Goal: Book appointment/travel/reservation

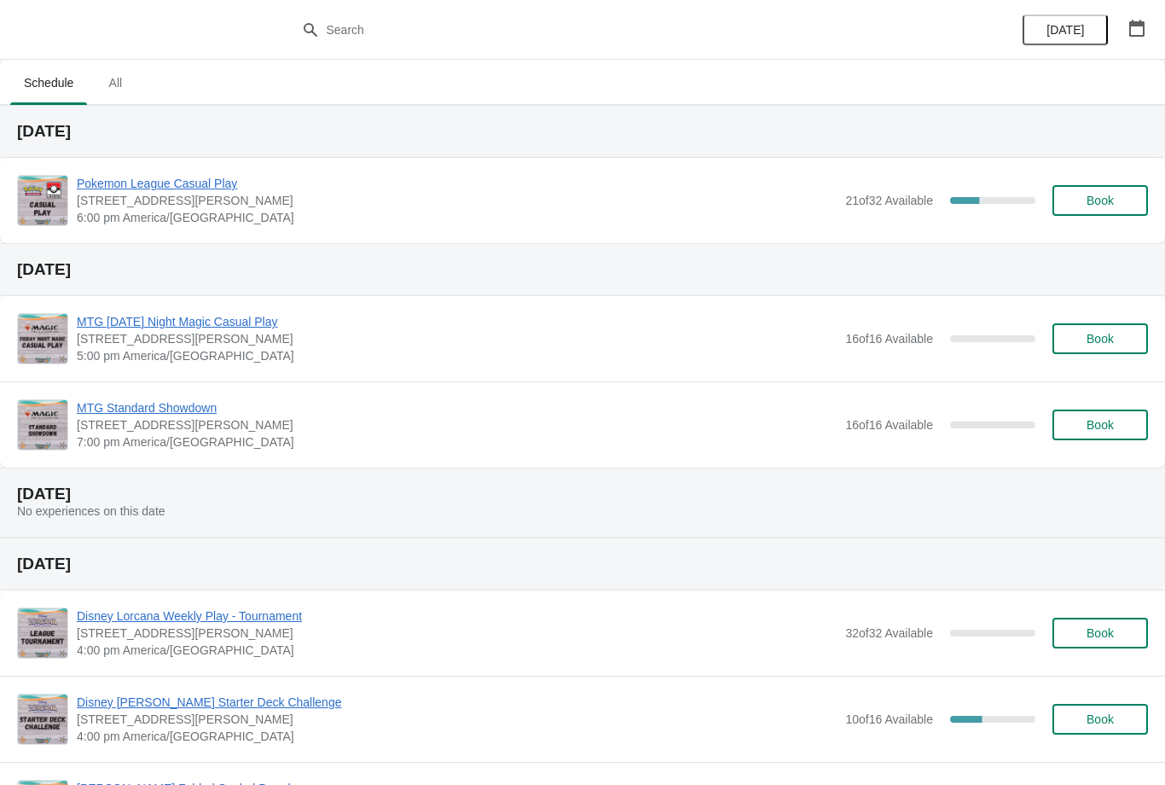
click at [1100, 201] on span "Book" at bounding box center [1100, 201] width 27 height 14
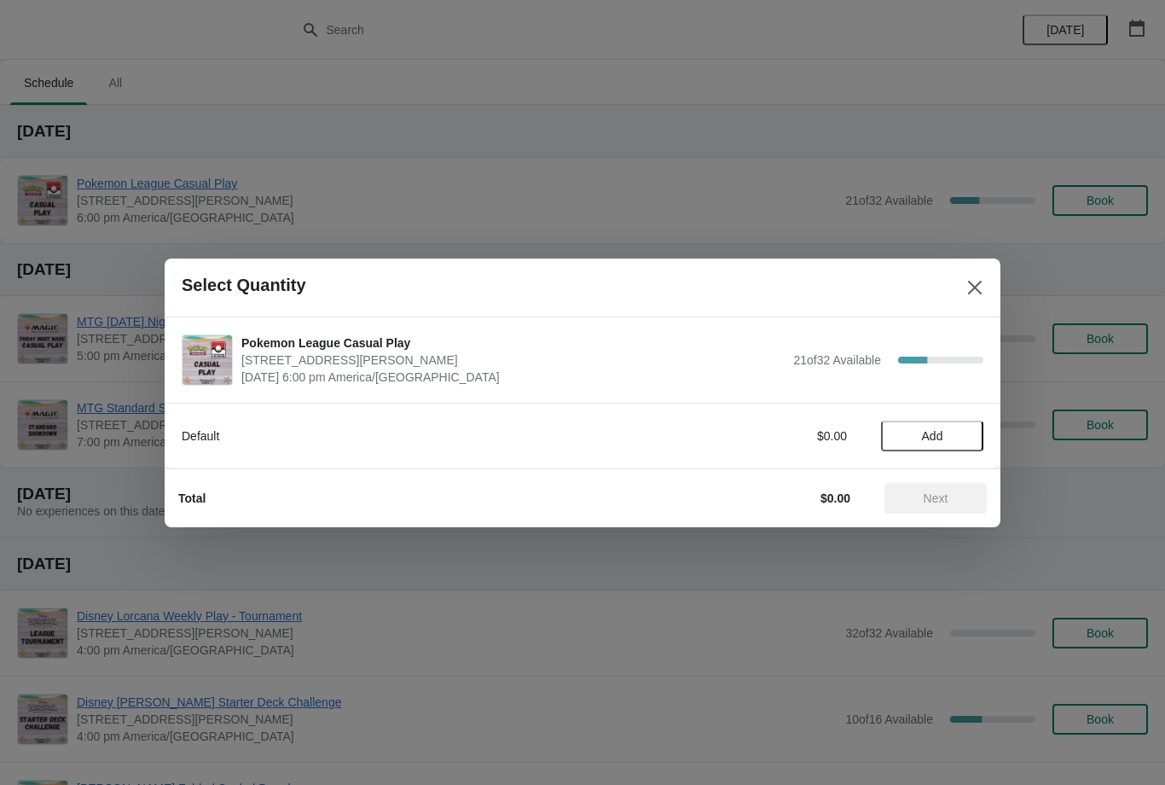
click at [980, 280] on icon "Close" at bounding box center [975, 287] width 17 height 17
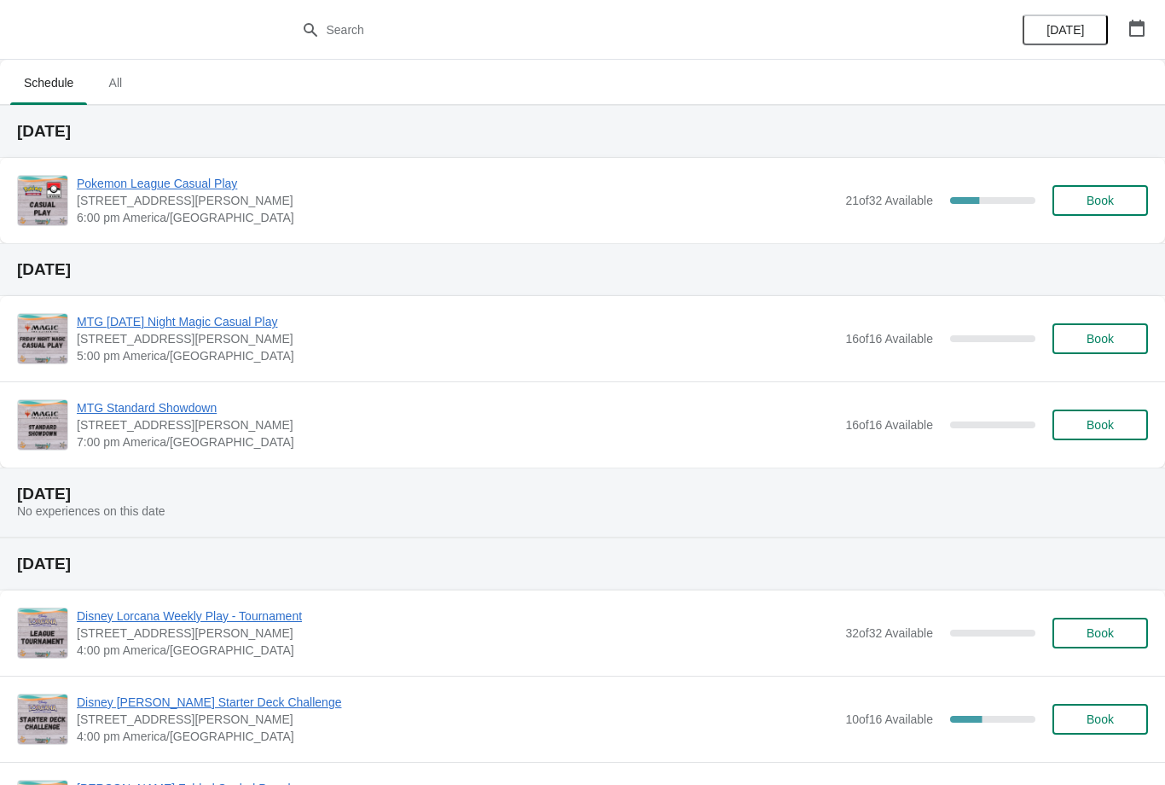
click at [1107, 206] on span "Book" at bounding box center [1100, 201] width 27 height 14
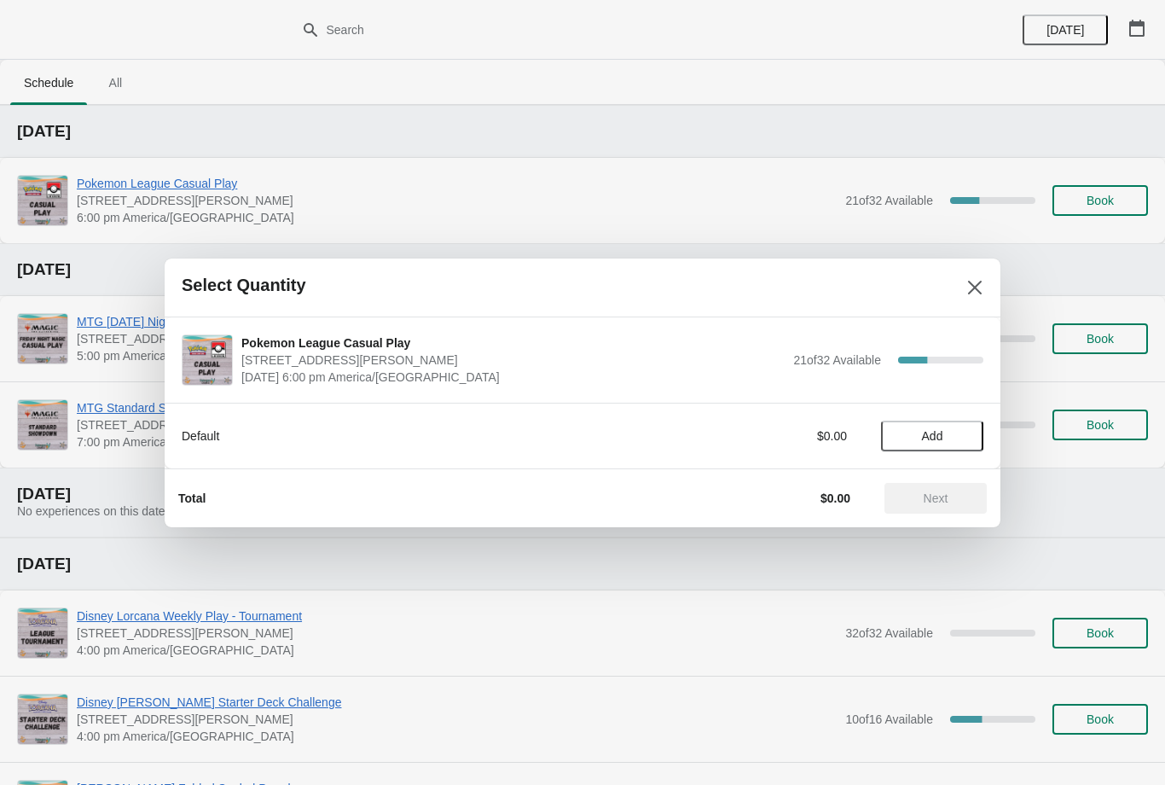
click at [957, 437] on span "Add" at bounding box center [933, 436] width 72 height 14
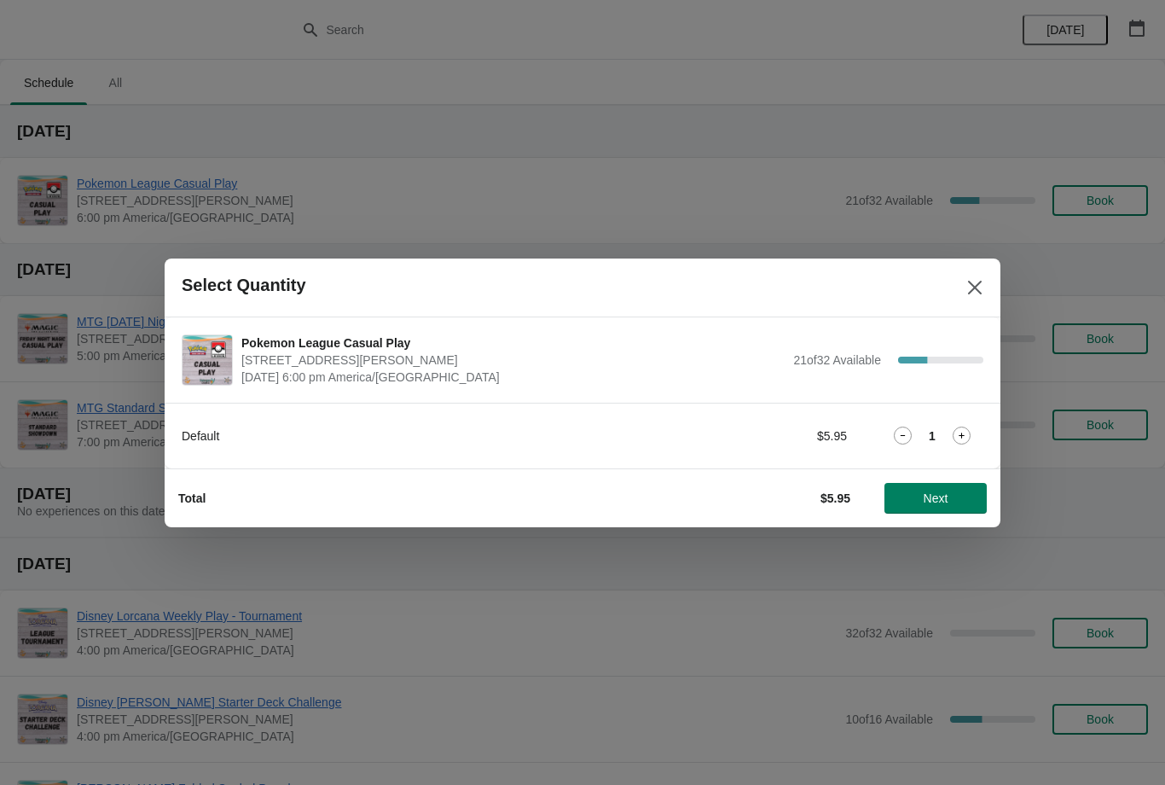
click at [968, 435] on icon at bounding box center [962, 436] width 18 height 18
click at [952, 498] on span "Next" at bounding box center [935, 498] width 75 height 14
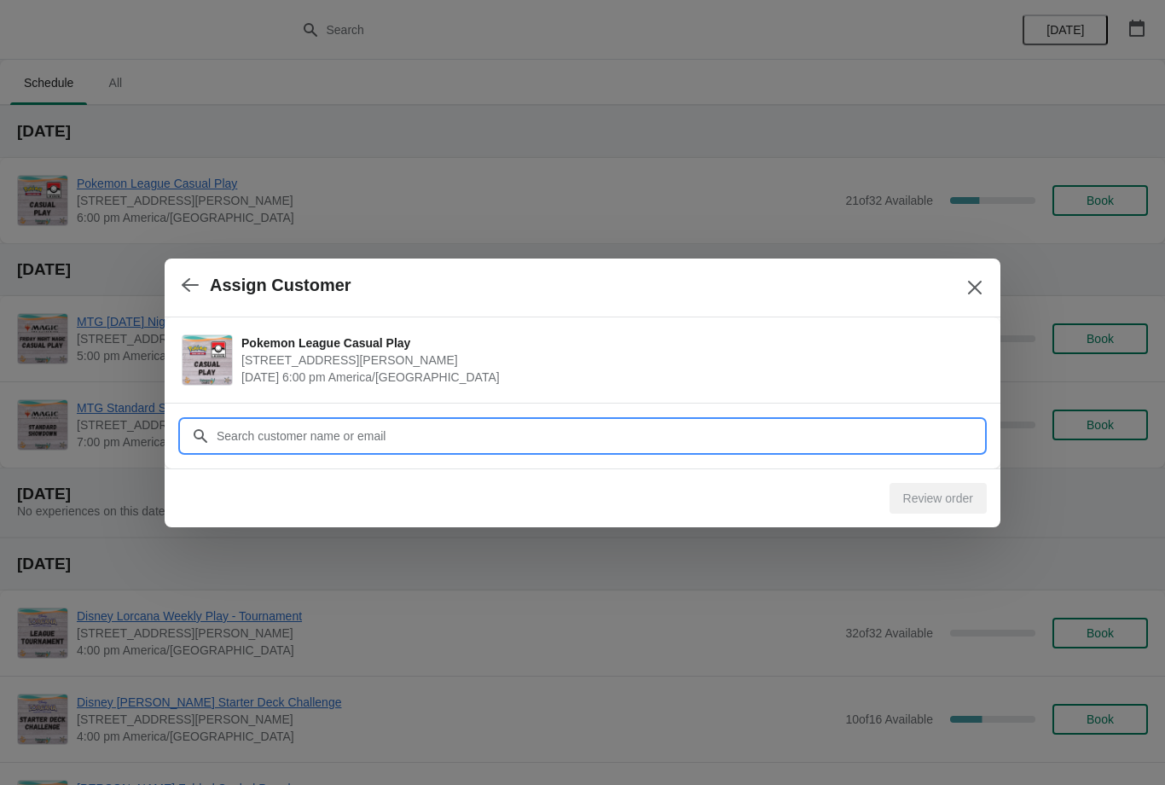
click at [921, 432] on input "Customer" at bounding box center [600, 436] width 768 height 31
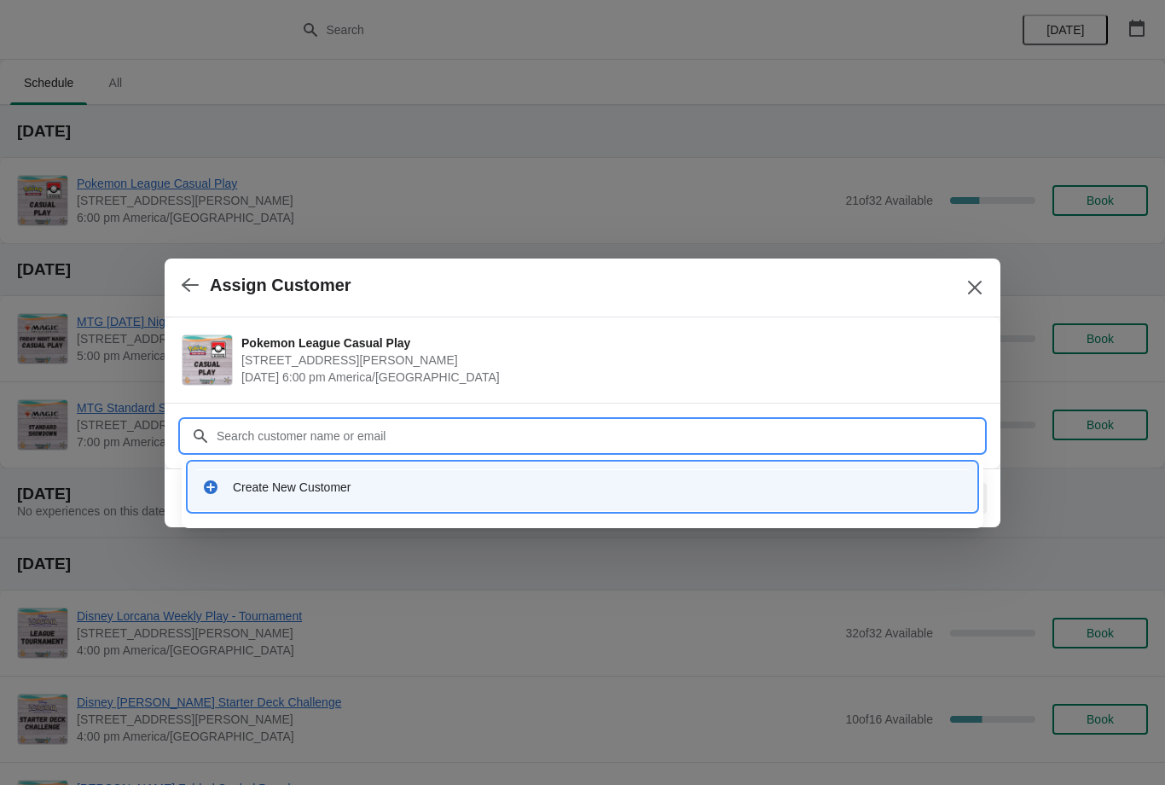
click at [171, 282] on div "Assign Customer" at bounding box center [583, 287] width 836 height 59
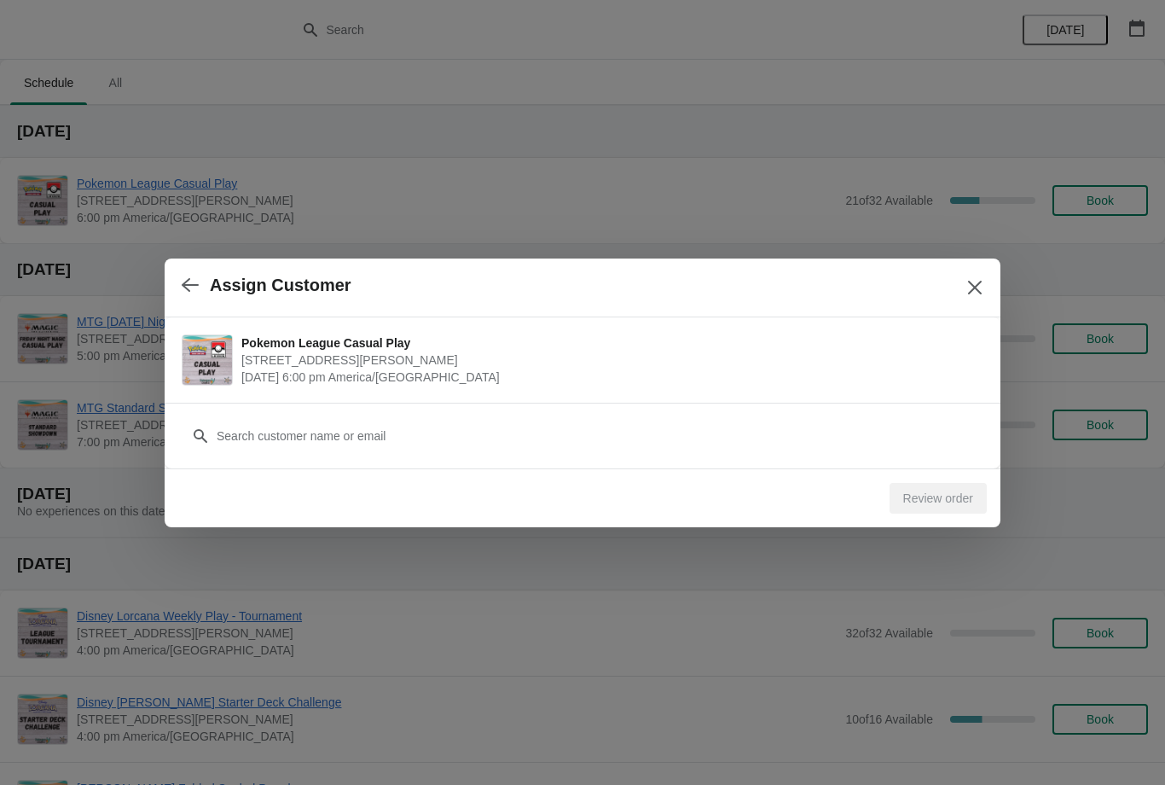
click at [171, 279] on div "Assign Customer" at bounding box center [583, 287] width 836 height 59
click at [176, 285] on button "button" at bounding box center [190, 285] width 31 height 33
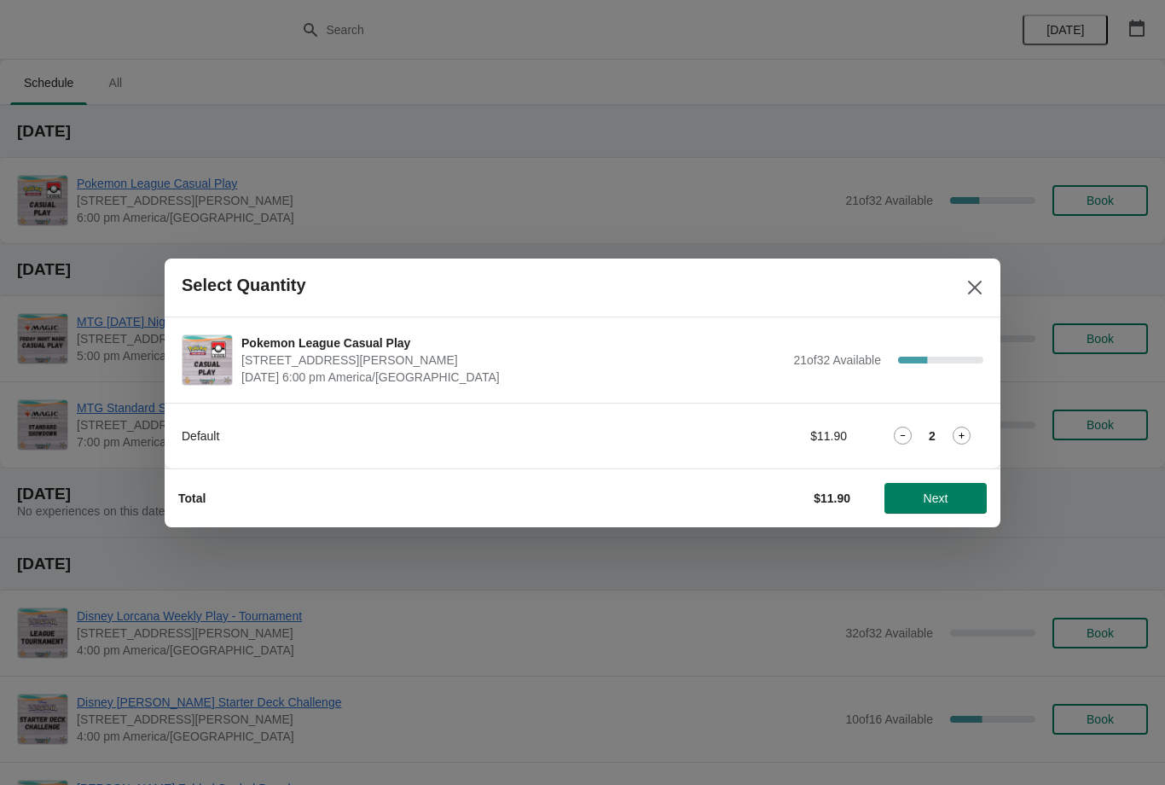
click at [958, 442] on icon at bounding box center [962, 436] width 18 height 18
click at [950, 505] on button "Next" at bounding box center [936, 498] width 102 height 31
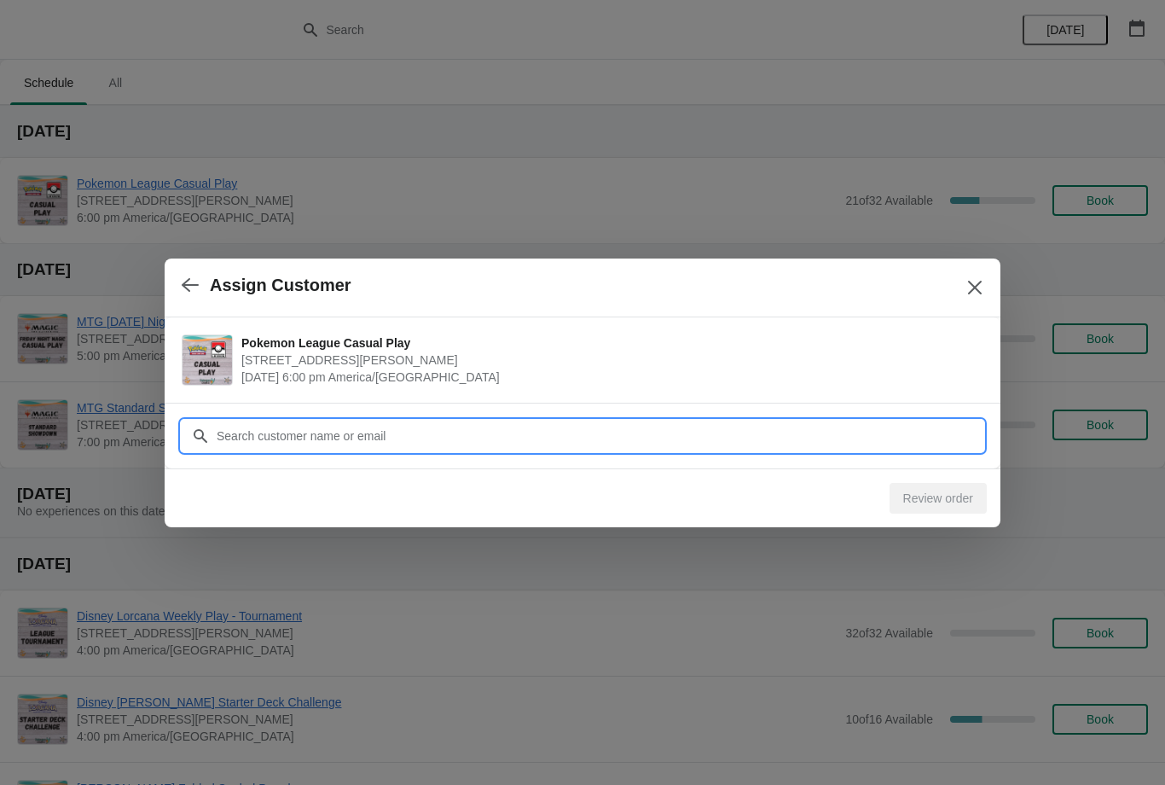
click at [908, 439] on input "Customer" at bounding box center [600, 436] width 768 height 31
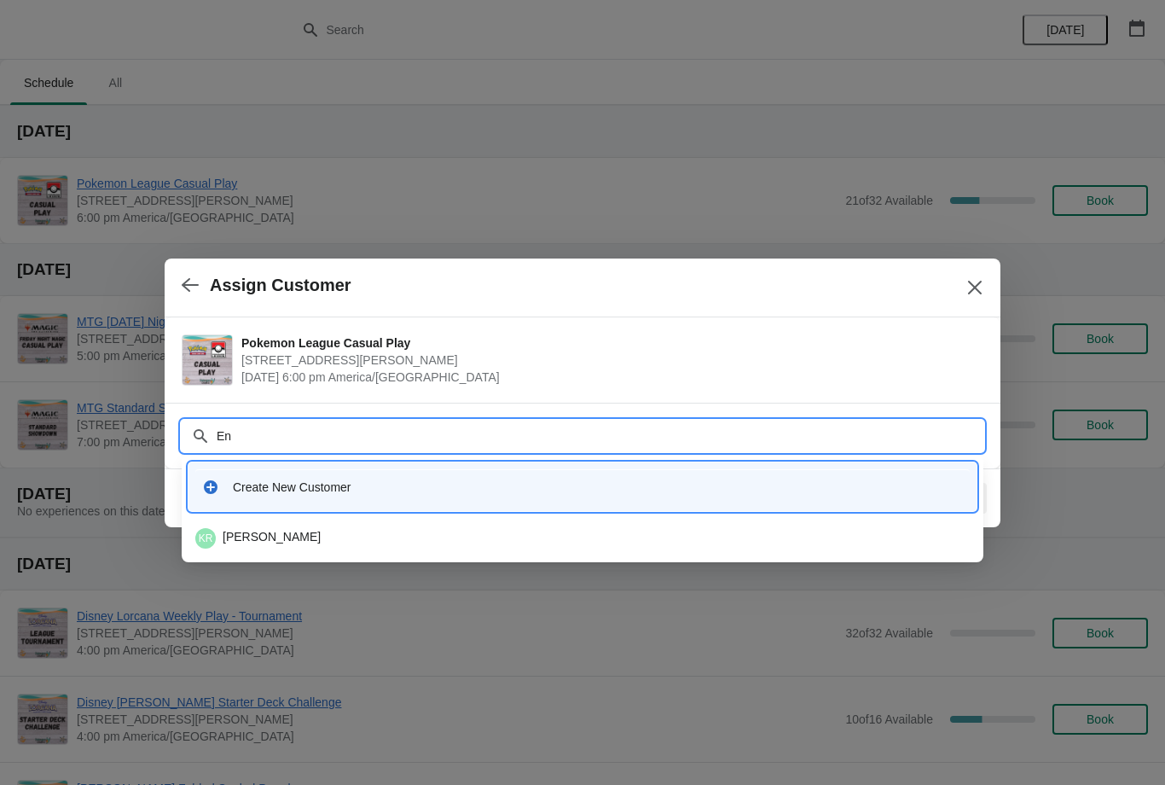
type input "E"
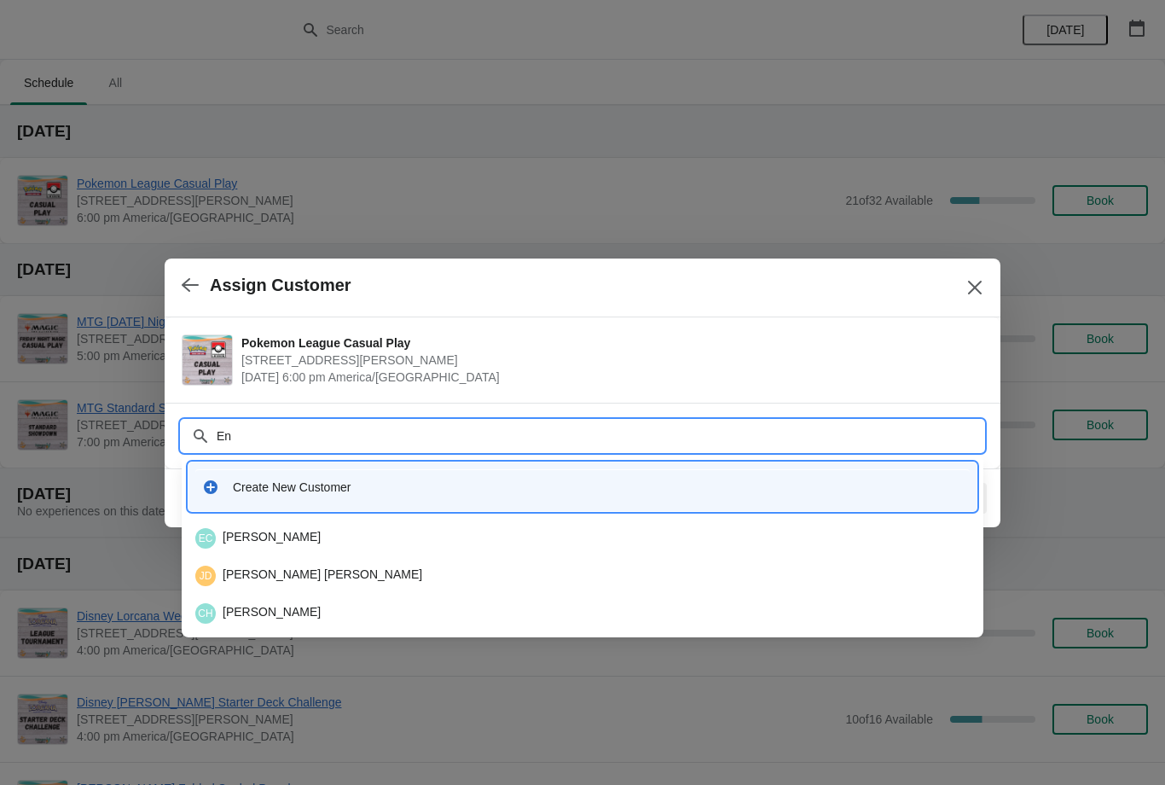
type input "E"
type input "Ur"
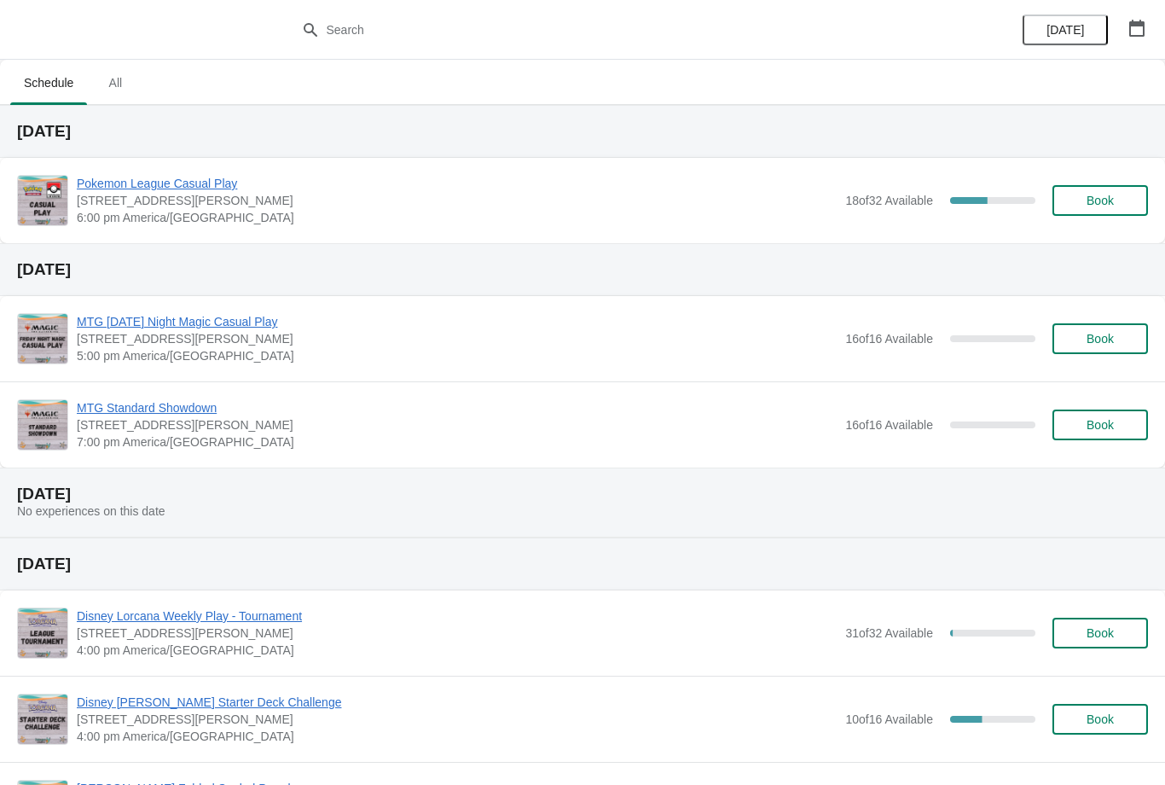
click at [1106, 199] on span "Book" at bounding box center [1100, 201] width 27 height 14
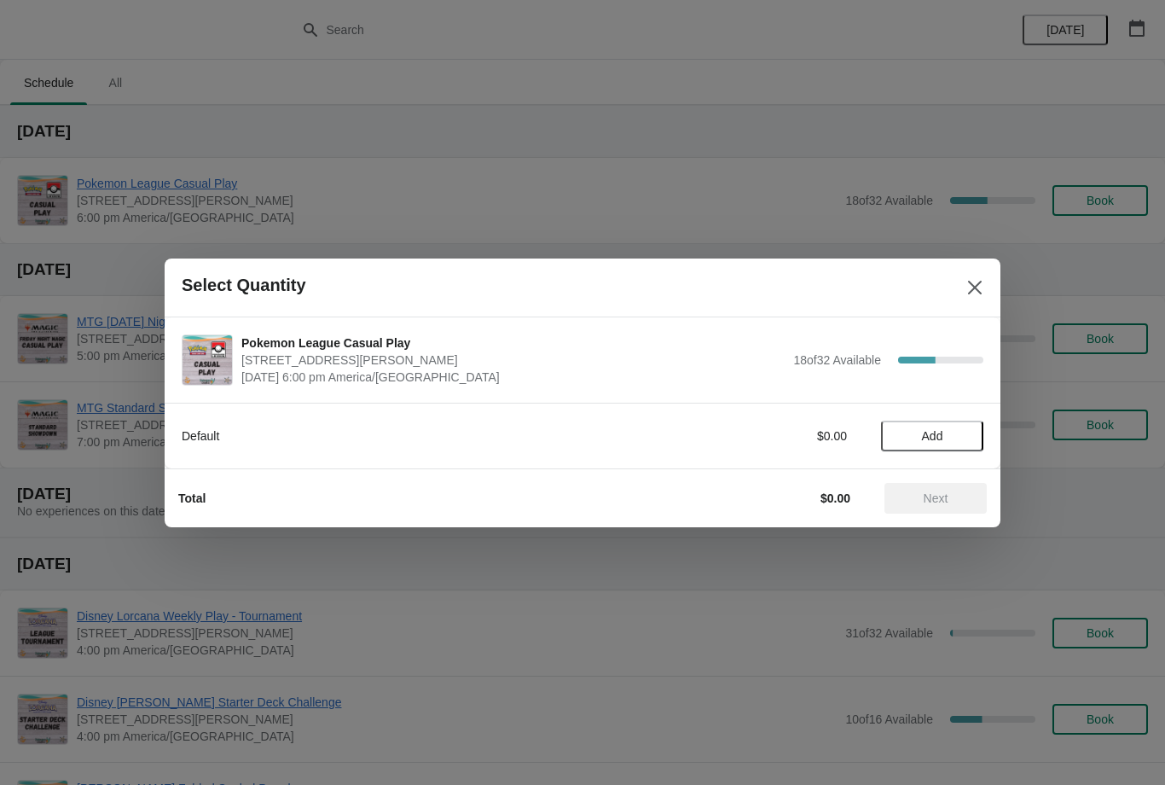
click at [964, 437] on span "Add" at bounding box center [933, 436] width 72 height 14
click at [940, 507] on button "Next" at bounding box center [936, 498] width 102 height 31
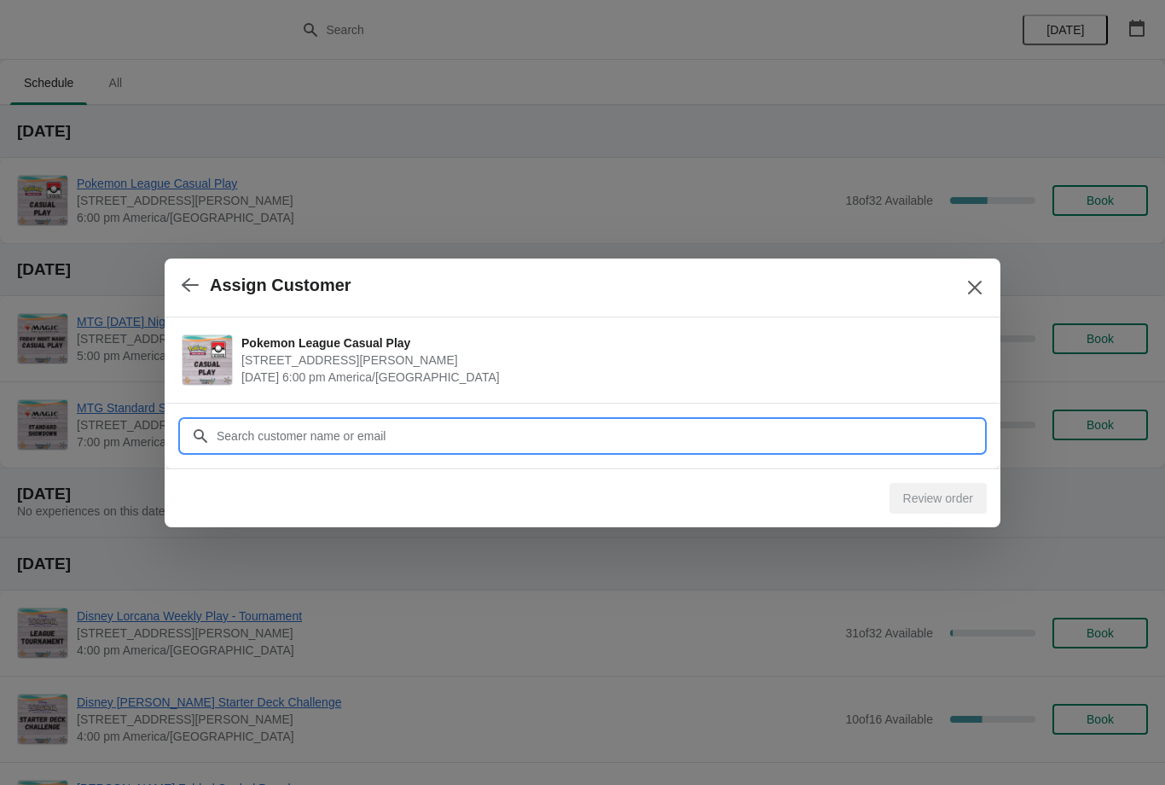
click at [878, 446] on input "Customer" at bounding box center [600, 436] width 768 height 31
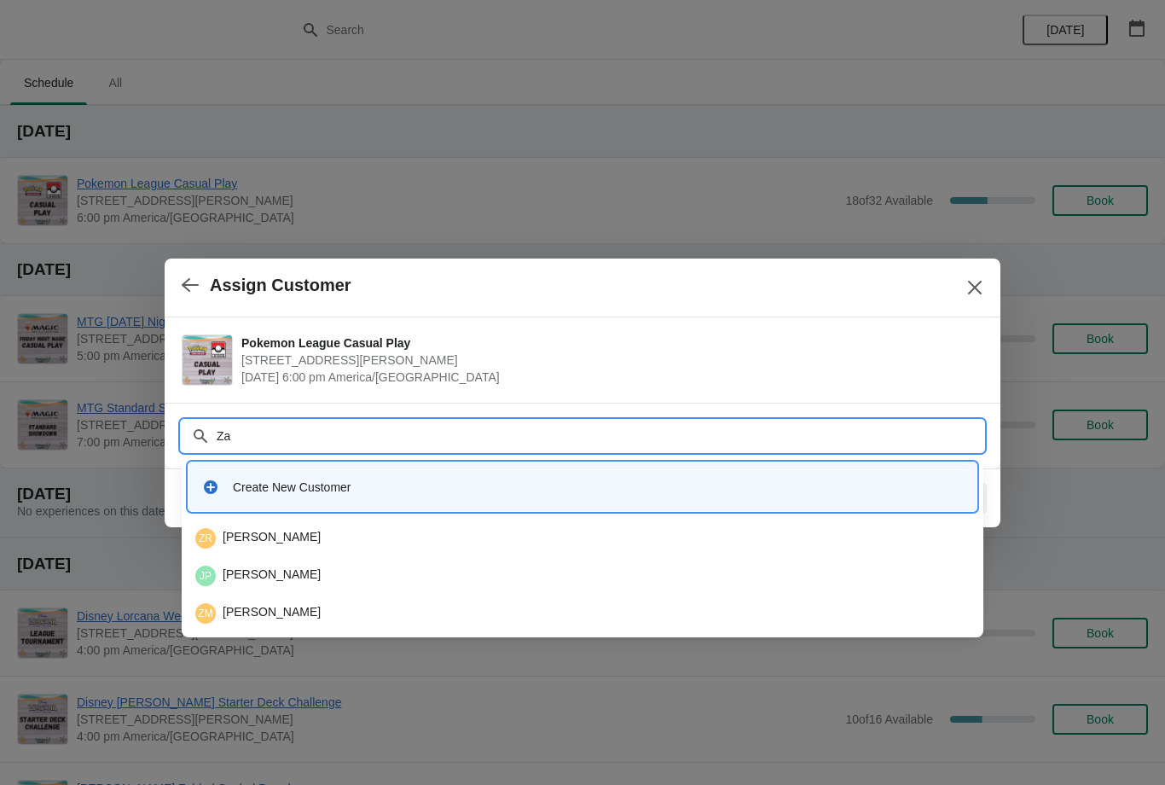
type input "Z"
type input "Mud"
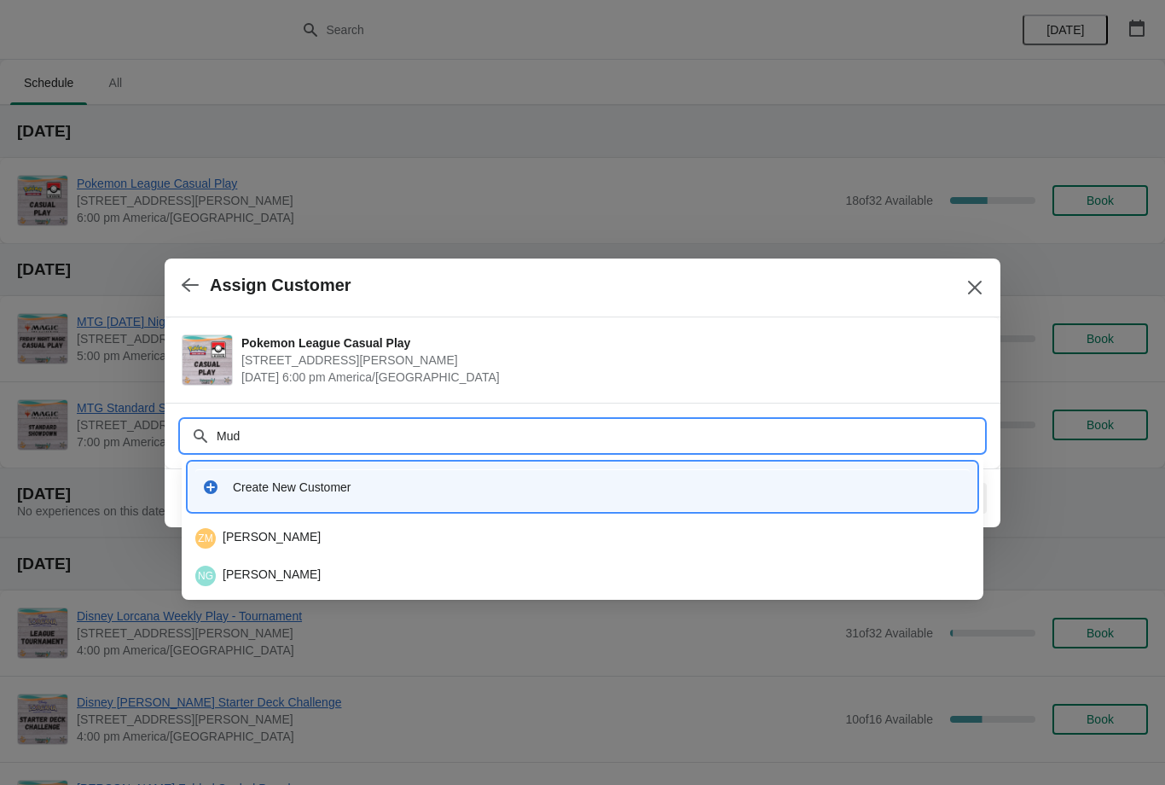
click at [549, 531] on div "ZM Zach Muddiman" at bounding box center [582, 538] width 775 height 20
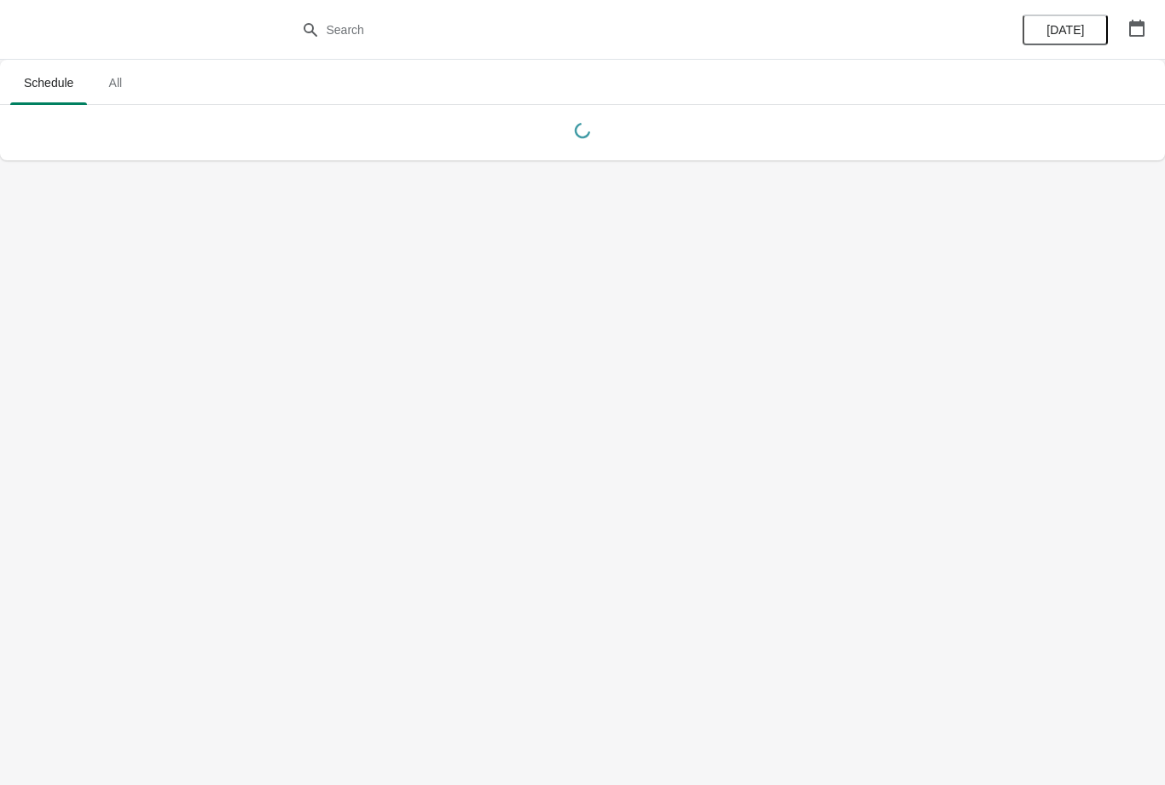
click at [1133, 35] on icon "button" at bounding box center [1137, 28] width 15 height 17
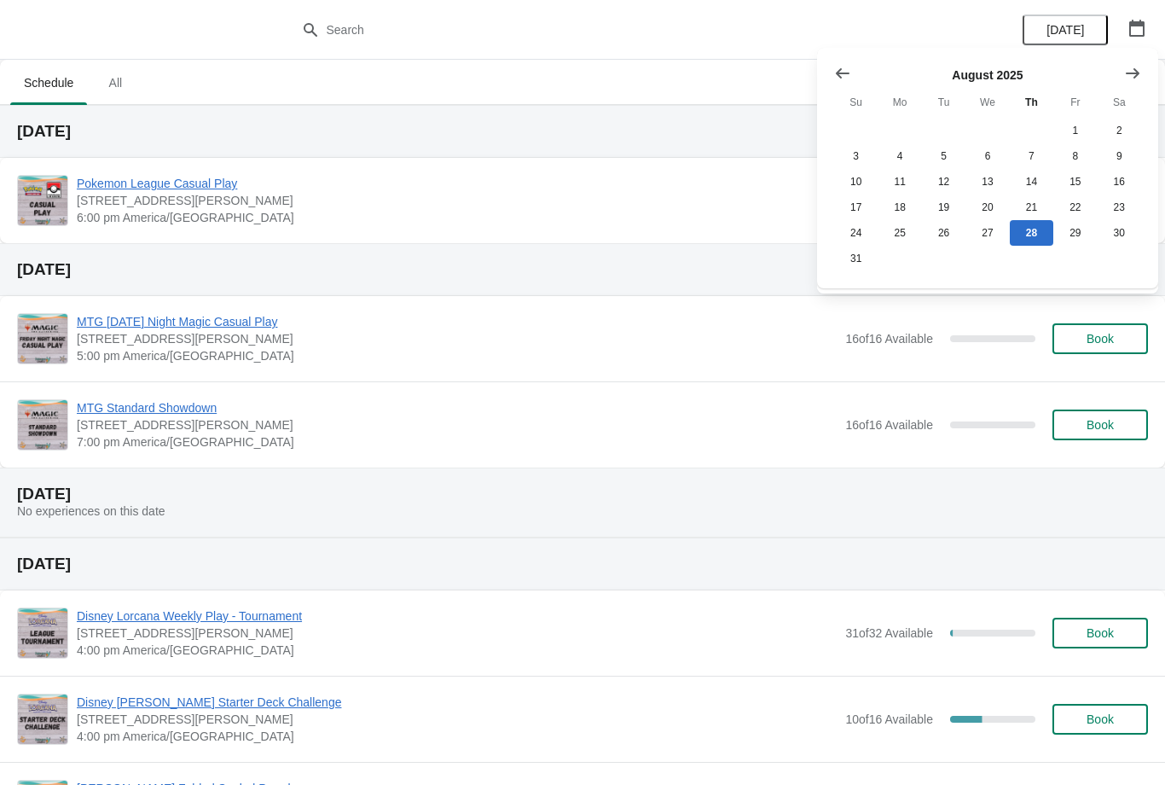
click at [1139, 58] on button "Show next month, September 2025" at bounding box center [1133, 73] width 31 height 31
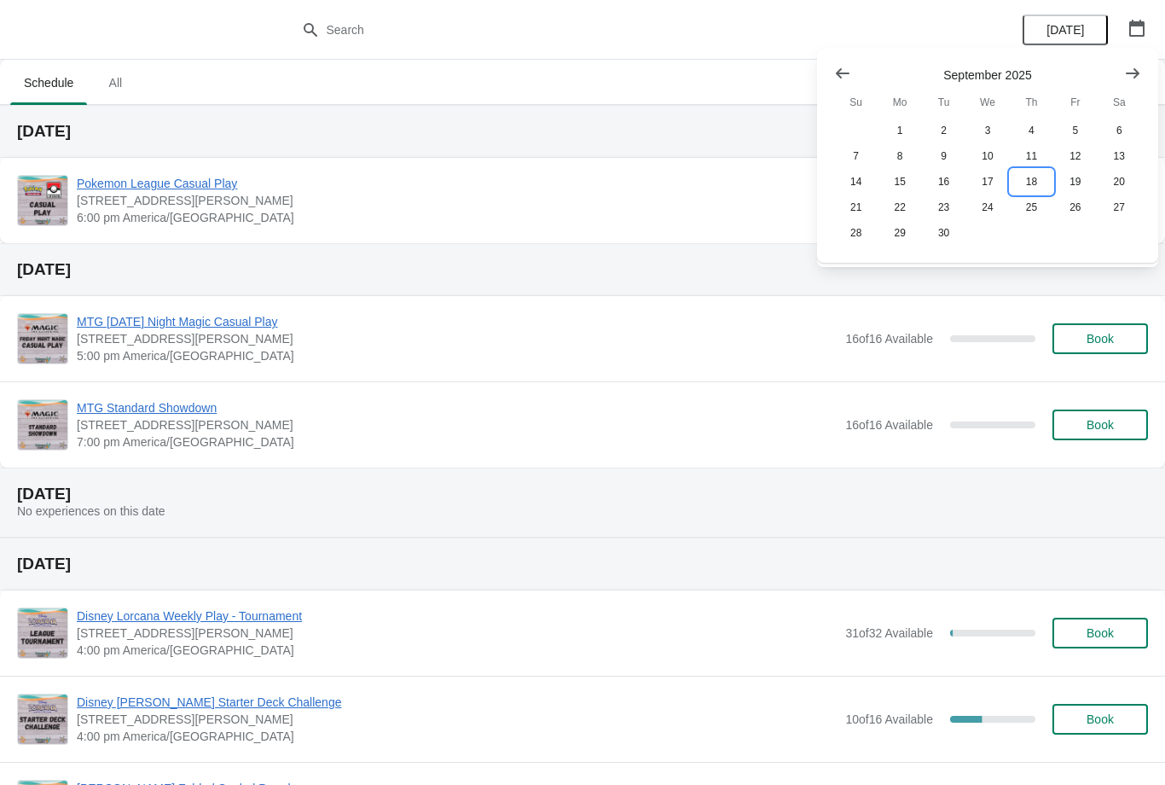
click at [1042, 176] on button "18" at bounding box center [1032, 182] width 44 height 26
